Goal: Book appointment/travel/reservation

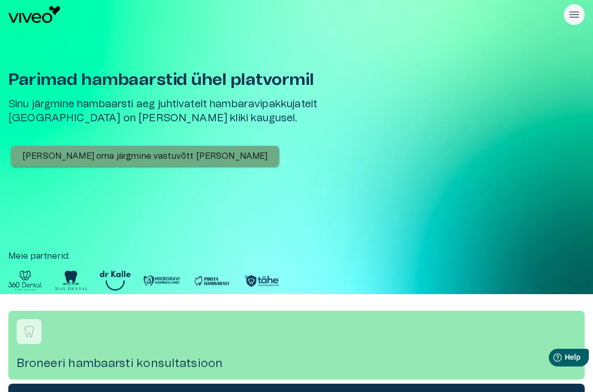
click at [163, 155] on p "[PERSON_NAME] oma järgmine vastuvõtt [PERSON_NAME]" at bounding box center [145, 156] width 246 height 12
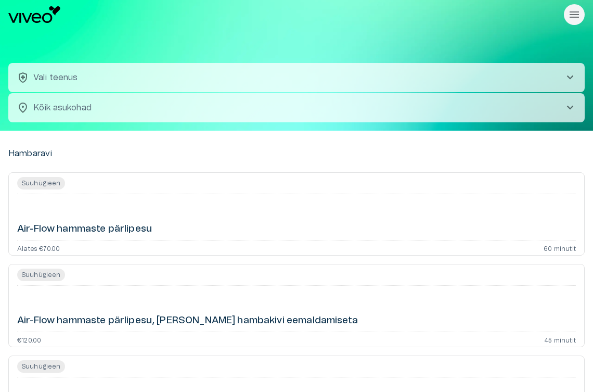
click at [569, 75] on span "chevron_right" at bounding box center [570, 77] width 12 height 12
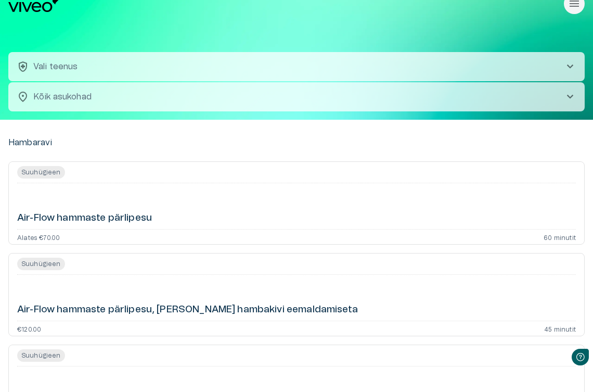
click at [572, 66] on span "chevron_right" at bounding box center [570, 66] width 12 height 12
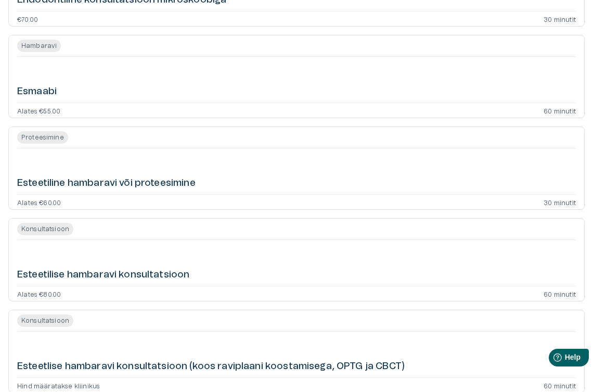
scroll to position [1217, 0]
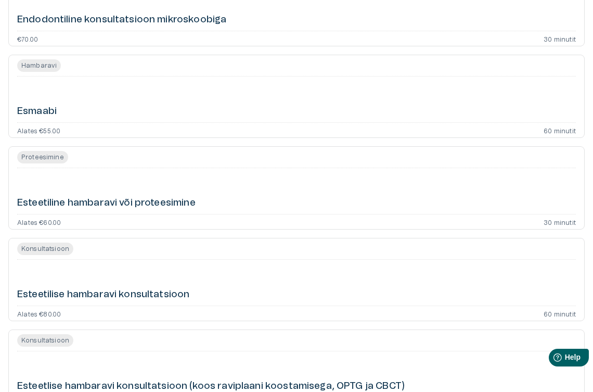
click at [46, 112] on h6 "Esmaabi" at bounding box center [37, 111] width 40 height 13
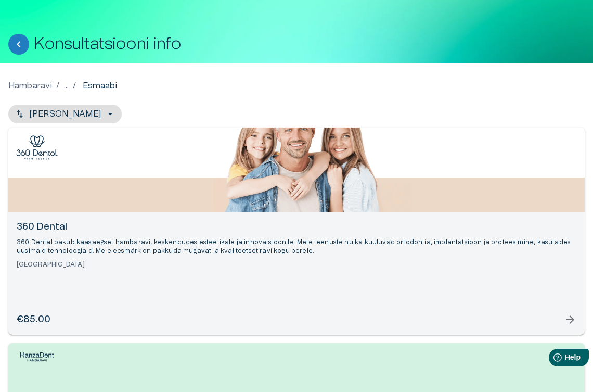
scroll to position [28, 0]
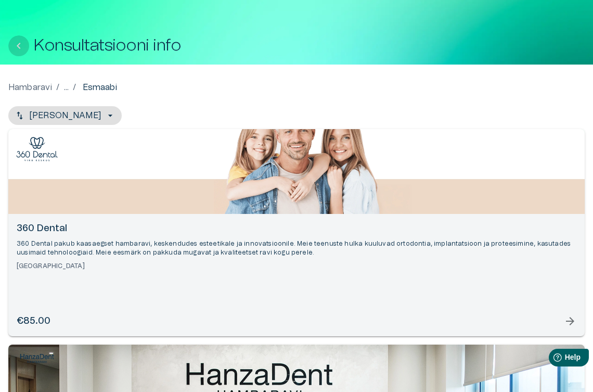
click at [22, 47] on icon "Tagasi" at bounding box center [18, 46] width 12 height 12
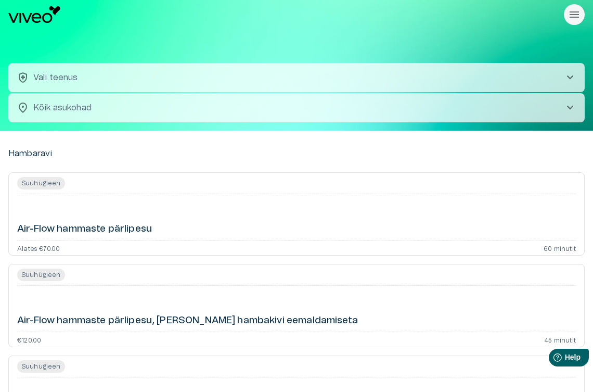
click at [572, 108] on span "chevron_right" at bounding box center [570, 108] width 12 height 12
click at [569, 106] on span "chevron_right" at bounding box center [570, 108] width 12 height 12
